Goal: Find contact information: Find contact information

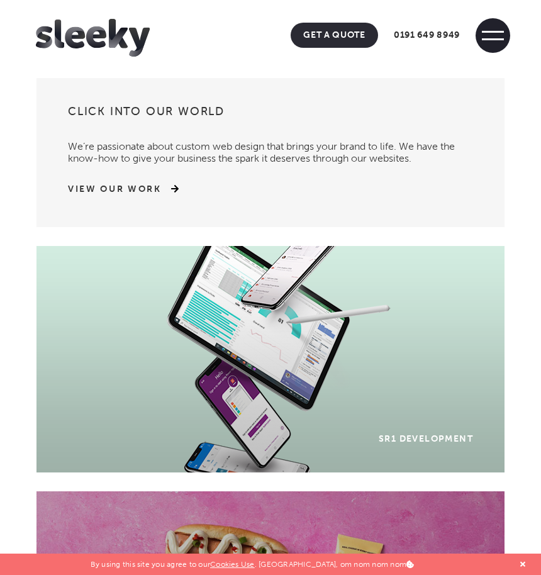
click at [500, 35] on span at bounding box center [492, 35] width 35 height 35
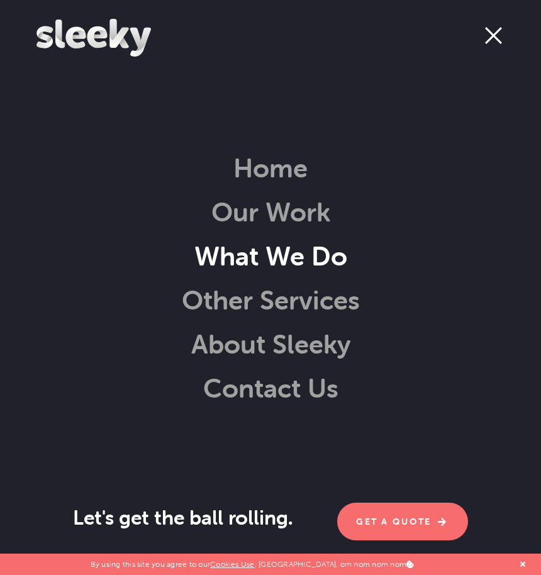
click at [285, 254] on link "What We Do" at bounding box center [254, 256] width 185 height 32
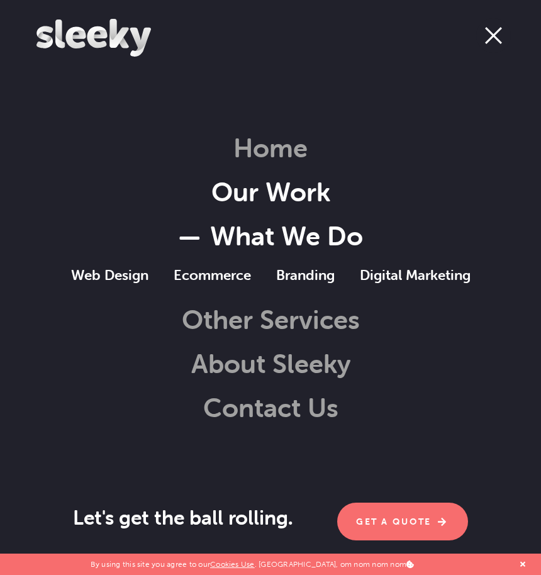
click at [309, 190] on link "Our Work" at bounding box center [270, 191] width 119 height 32
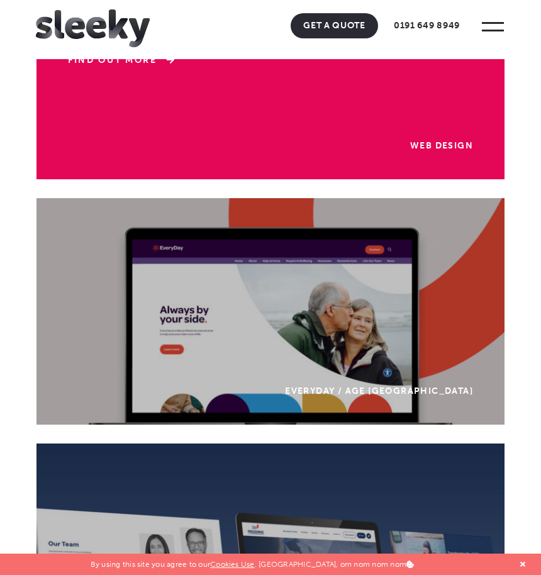
scroll to position [1509, 0]
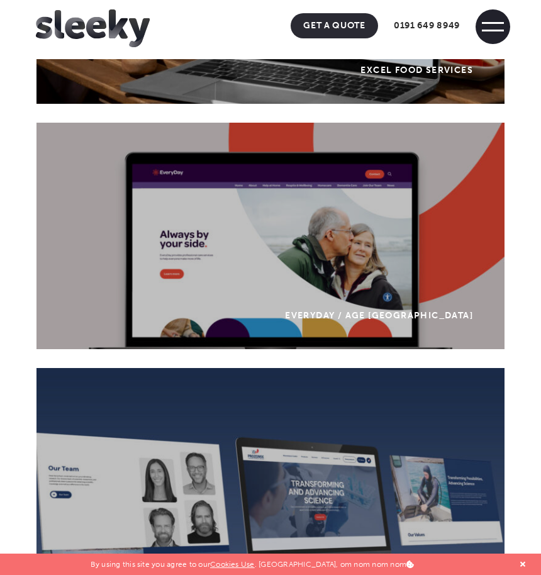
click at [481, 22] on span at bounding box center [492, 26] width 35 height 35
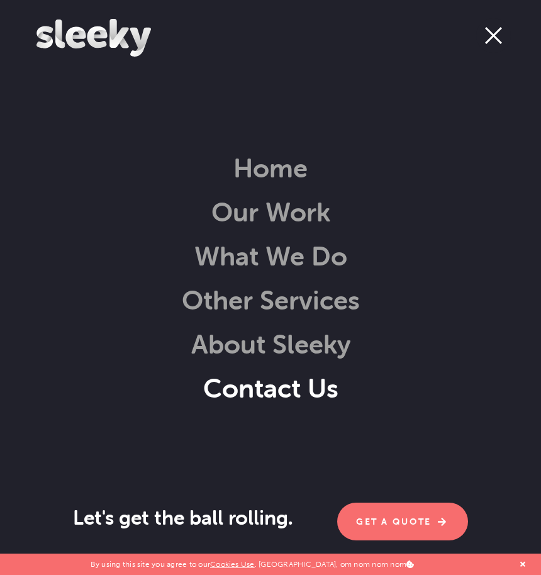
click at [253, 387] on link "Contact Us" at bounding box center [270, 388] width 135 height 32
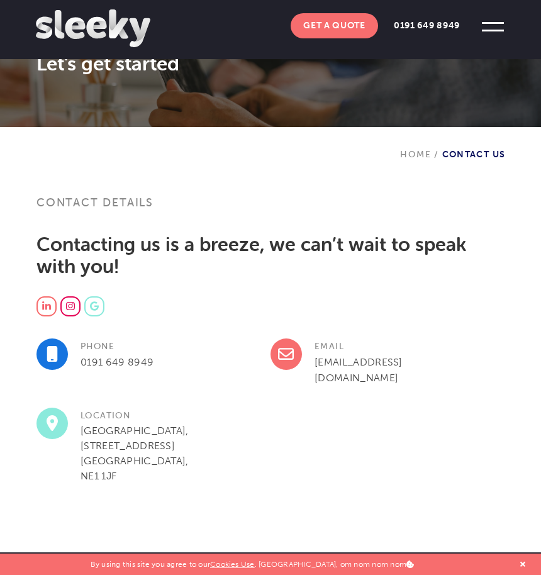
scroll to position [314, 0]
